Goal: Task Accomplishment & Management: Use online tool/utility

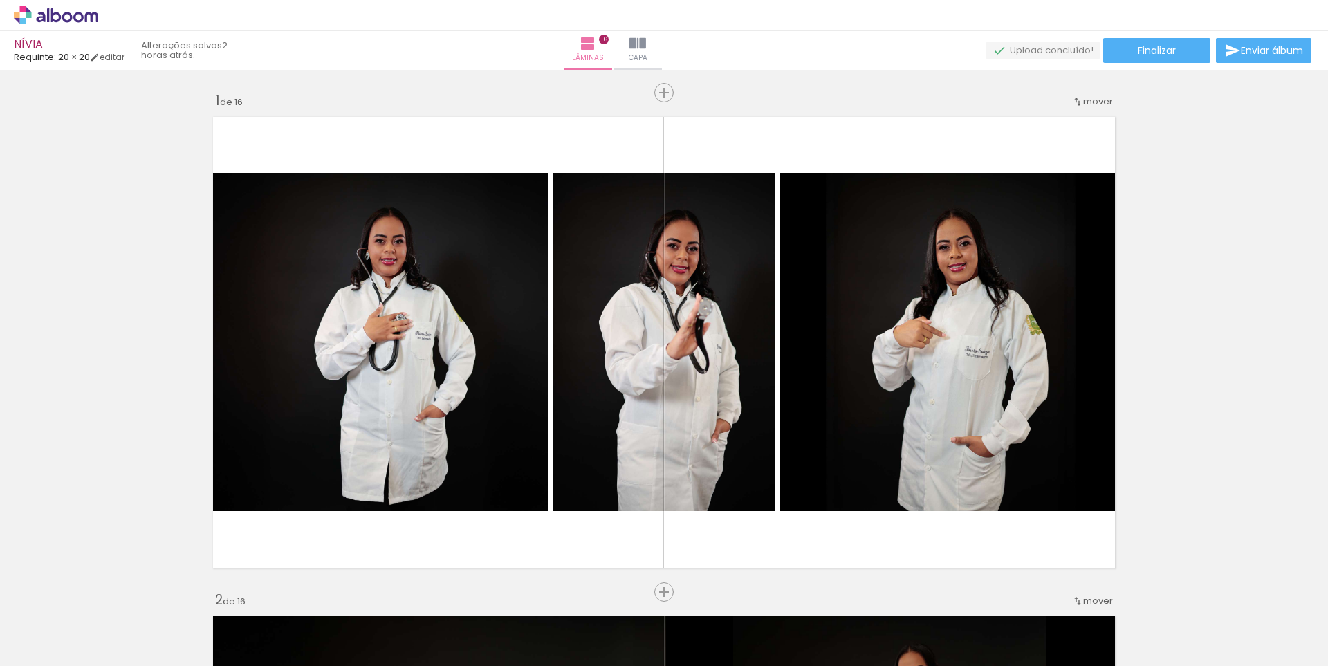
scroll to position [6651, 0]
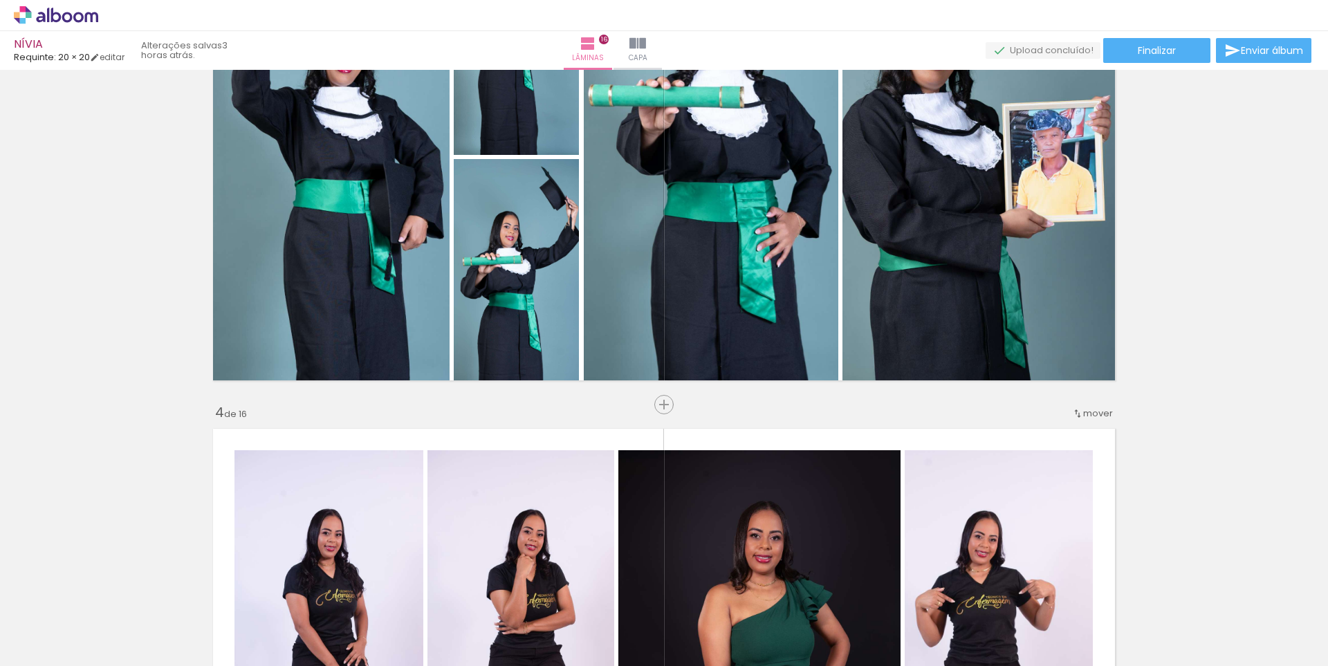
scroll to position [1162, 0]
